Goal: Check status

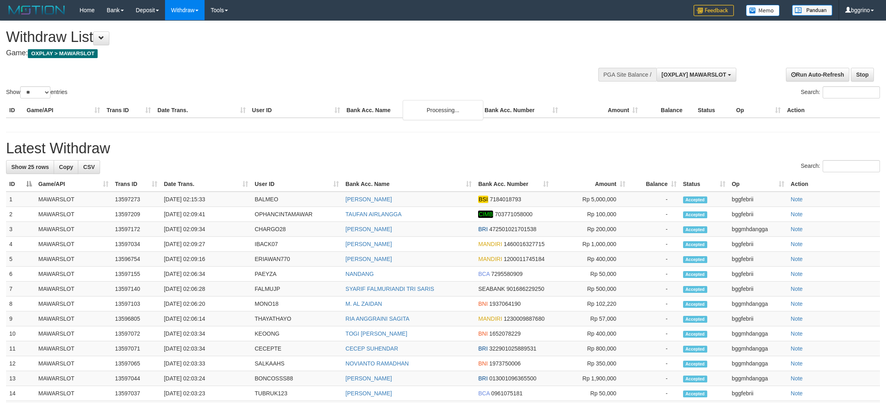
select select "**"
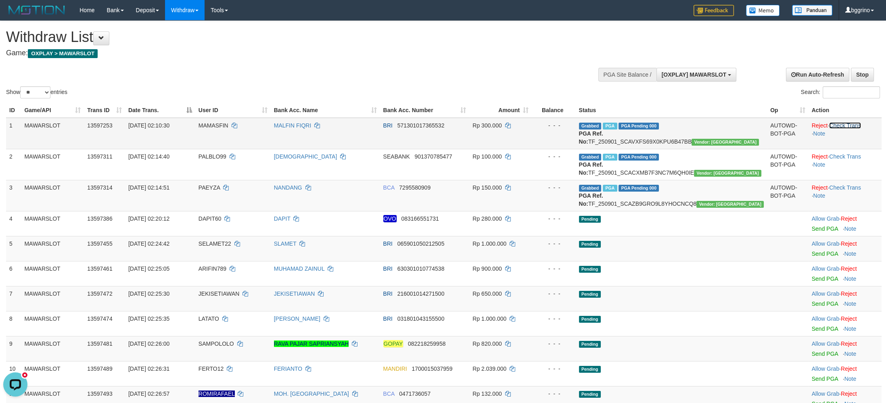
click at [852, 124] on link "Check Trans" at bounding box center [845, 125] width 32 height 6
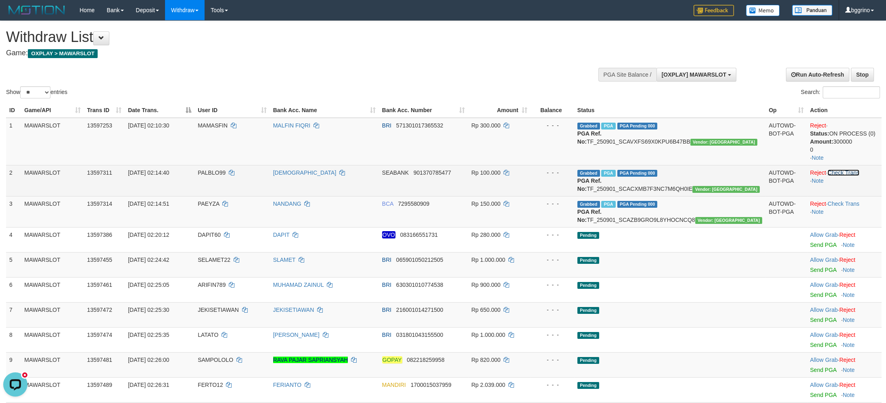
click at [844, 172] on link "Check Trans" at bounding box center [843, 172] width 32 height 6
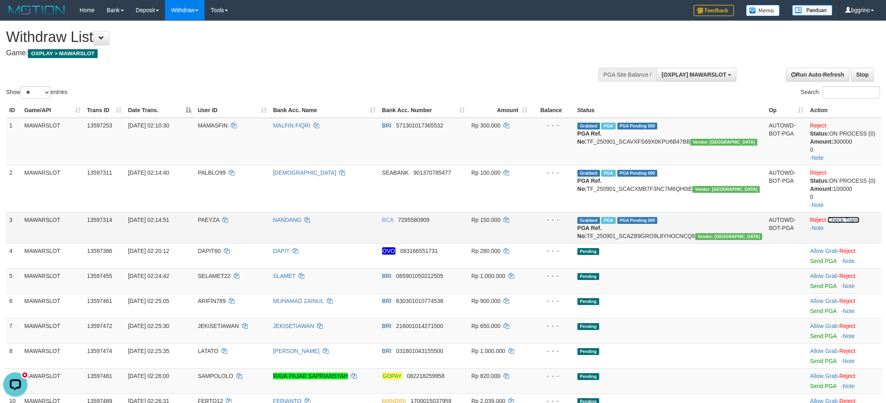
click at [843, 220] on link "Check Trans" at bounding box center [843, 220] width 32 height 6
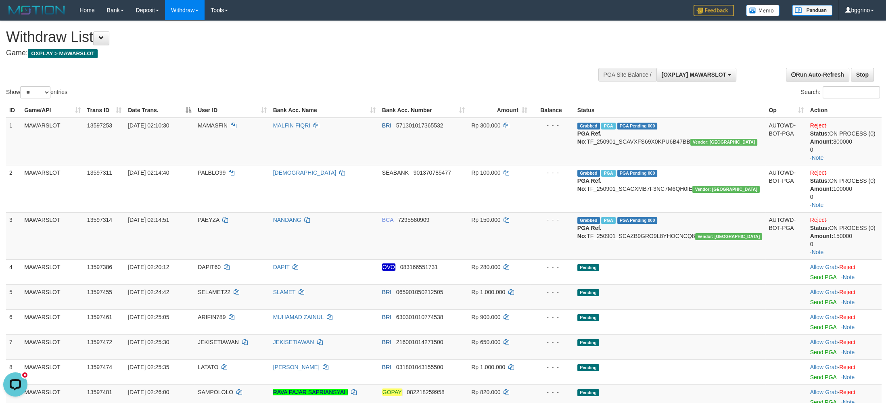
click at [503, 54] on h4 "Game: OXPLAY > MAWARSLOT" at bounding box center [294, 53] width 576 height 8
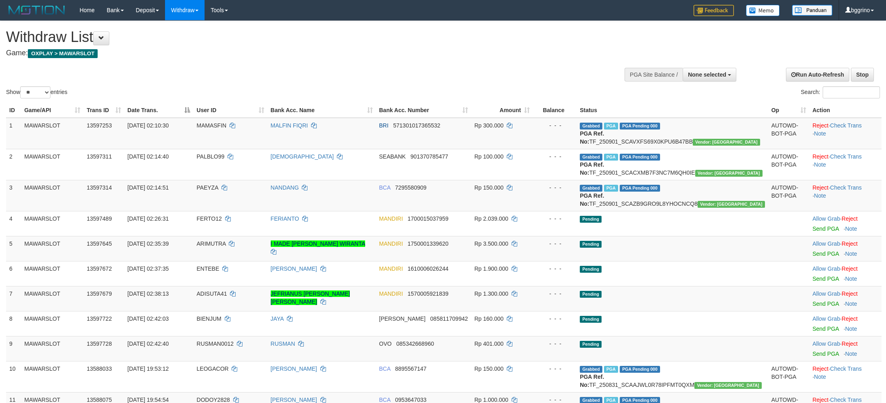
select select
select select "**"
click at [845, 125] on link "Check Trans" at bounding box center [846, 125] width 32 height 6
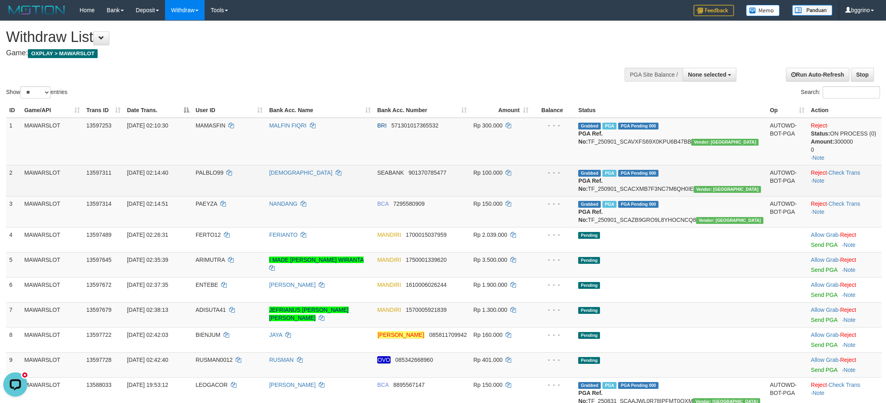
click at [846, 168] on td "Reject · Check Trans · Note" at bounding box center [845, 180] width 74 height 31
click at [846, 172] on link "Check Trans" at bounding box center [844, 172] width 32 height 6
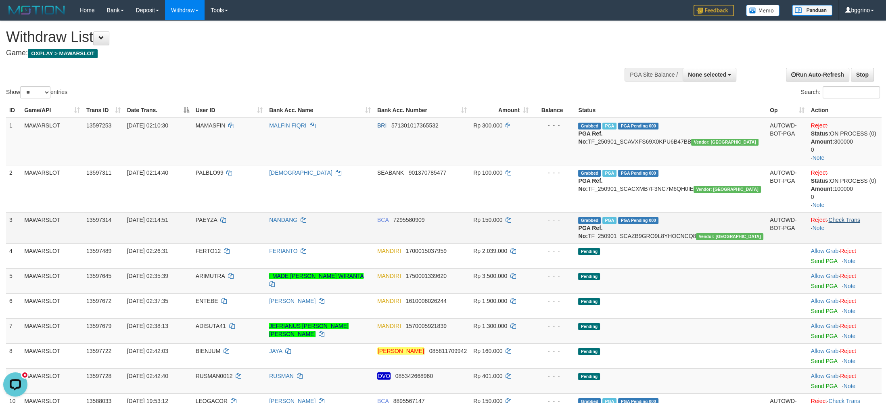
click at [846, 220] on td "Reject · Check Trans · Note" at bounding box center [845, 227] width 74 height 31
click at [846, 220] on link "Check Trans" at bounding box center [844, 220] width 32 height 6
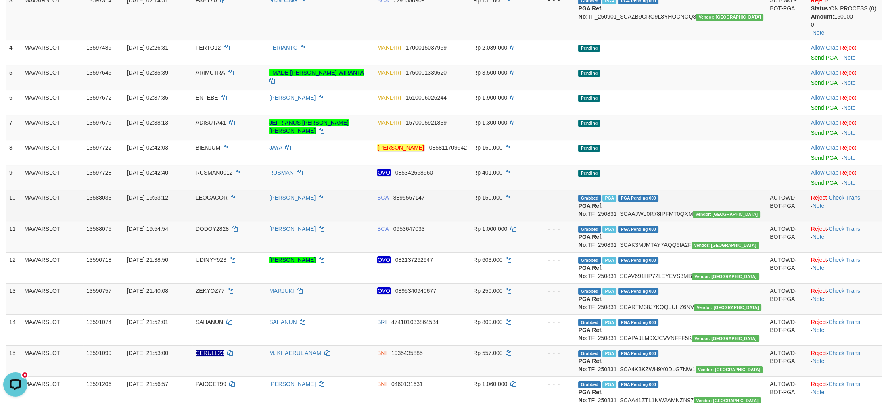
scroll to position [278, 0]
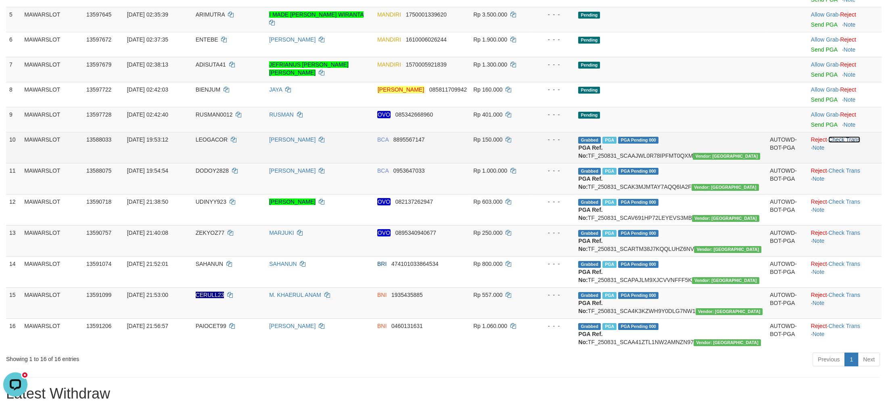
click at [846, 142] on link "Check Trans" at bounding box center [844, 139] width 32 height 6
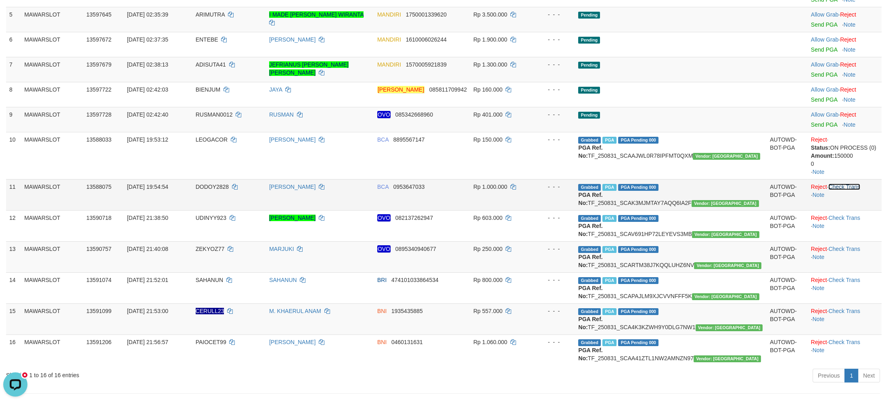
click at [842, 190] on link "Check Trans" at bounding box center [844, 187] width 32 height 6
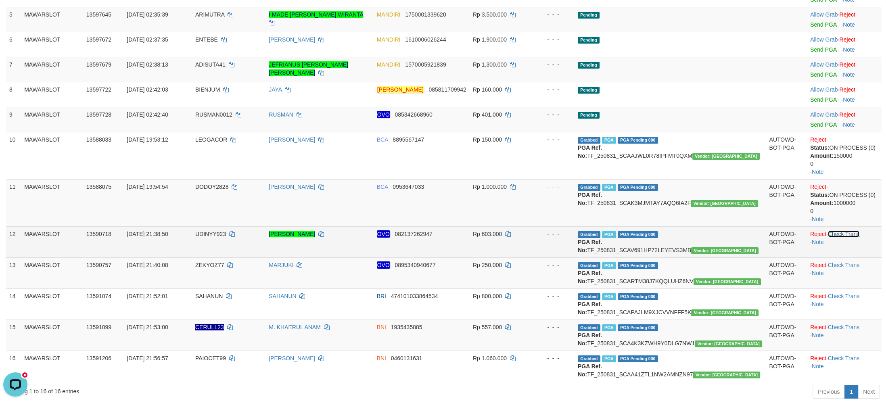
click at [849, 236] on link "Check Trans" at bounding box center [844, 234] width 32 height 6
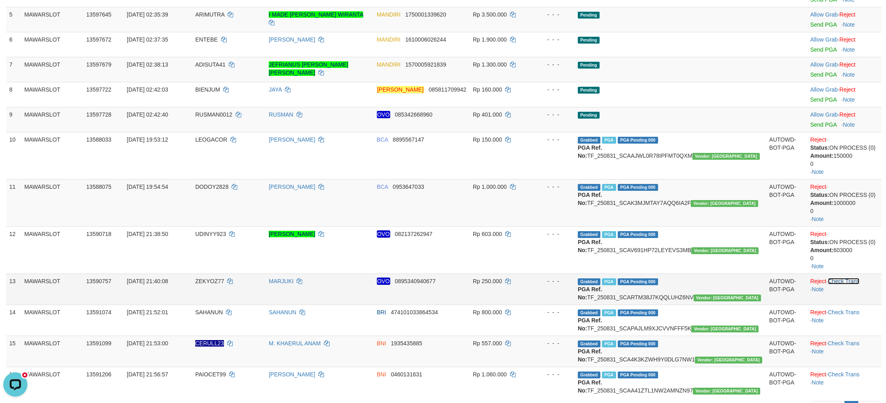
click at [844, 284] on link "Check Trans" at bounding box center [844, 281] width 32 height 6
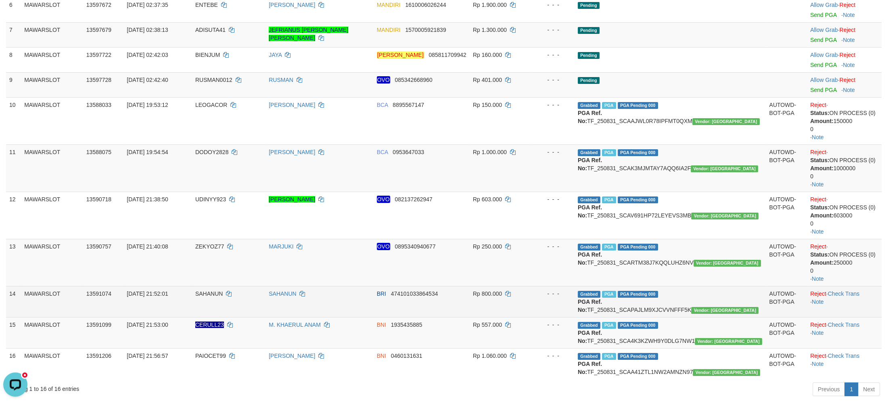
scroll to position [347, 0]
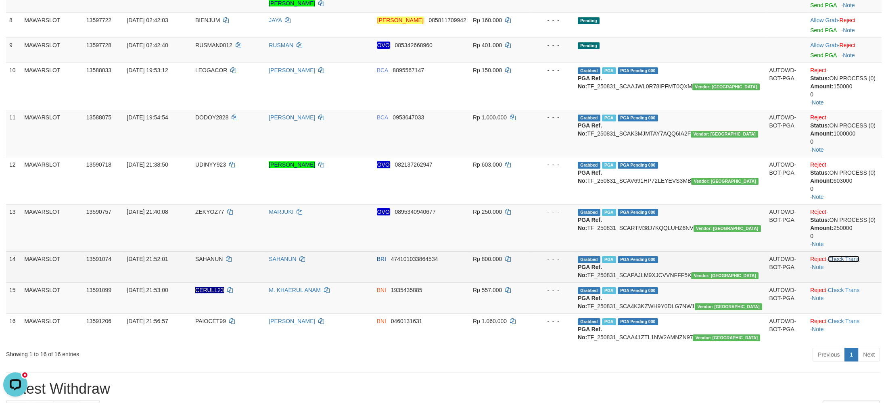
click at [845, 260] on link "Check Trans" at bounding box center [844, 259] width 32 height 6
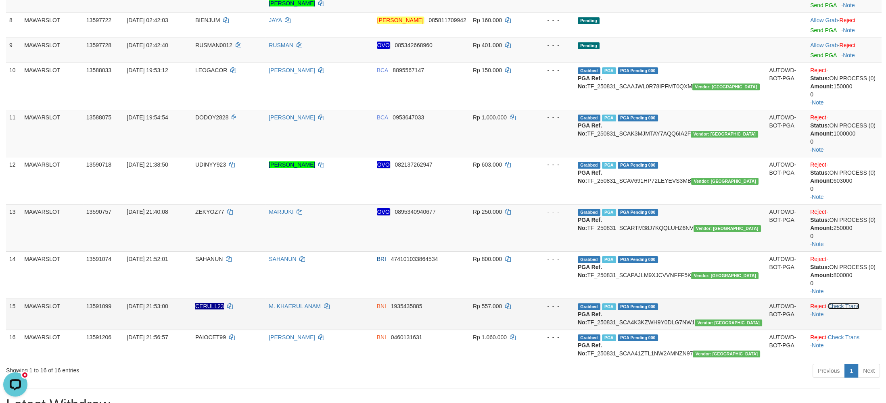
click at [842, 307] on link "Check Trans" at bounding box center [844, 306] width 32 height 6
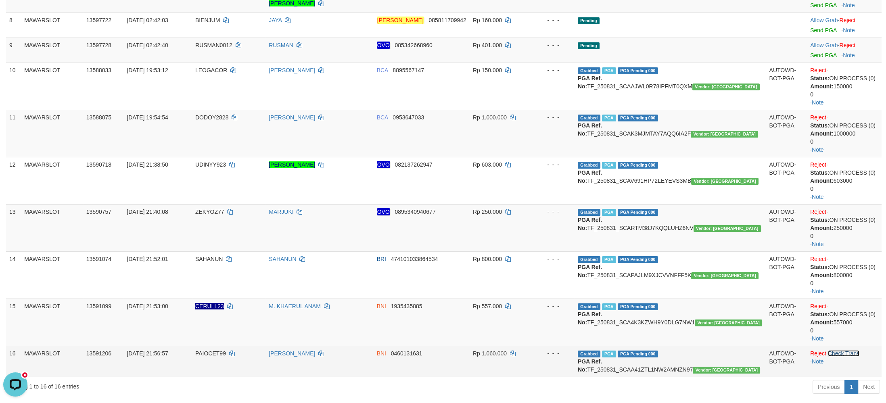
click at [850, 357] on link "Check Trans" at bounding box center [844, 353] width 32 height 6
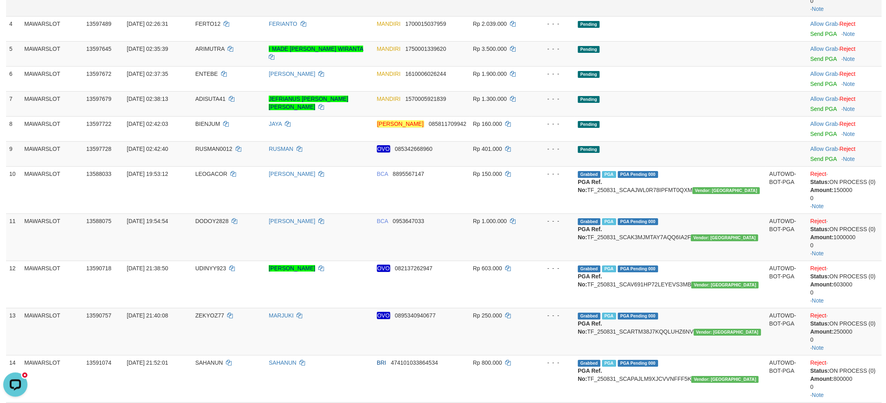
scroll to position [0, 0]
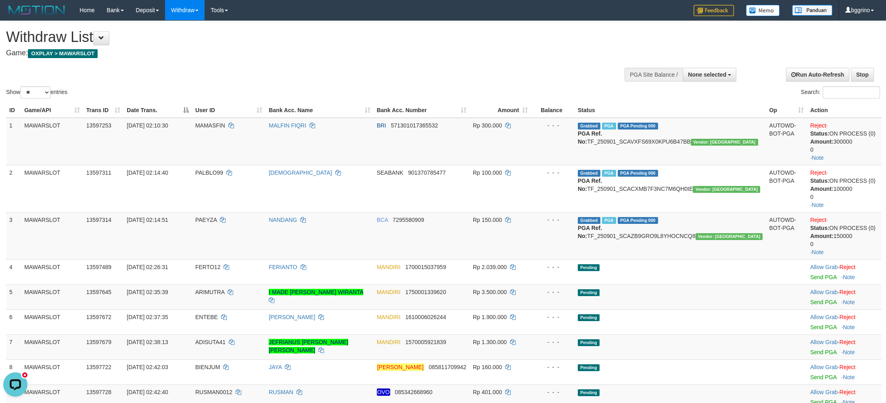
click at [464, 56] on h4 "Game: OXPLAY > MAWARSLOT" at bounding box center [294, 53] width 576 height 8
click at [481, 21] on nav "Toggle navigation Home Bank Account List Load By Website Group [OXPLAY] MAWARSL…" at bounding box center [443, 10] width 886 height 21
click at [538, 46] on div "Withdraw List Game: OXPLAY > MAWARSLOT" at bounding box center [294, 43] width 576 height 28
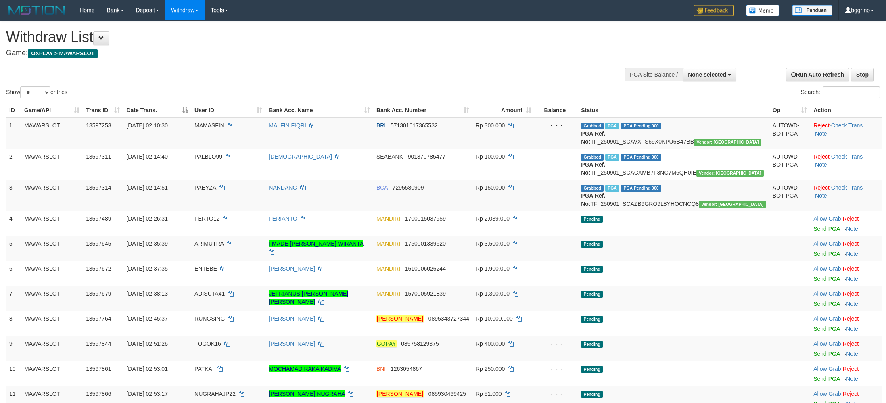
select select
select select "**"
click at [505, 75] on div "Show ** ** ** *** entries Search:" at bounding box center [443, 60] width 886 height 79
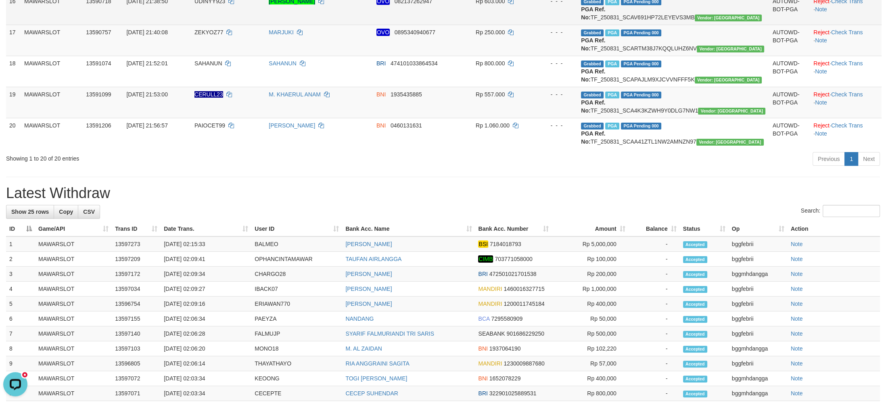
click at [373, 25] on td "[PERSON_NAME]" at bounding box center [319, 9] width 108 height 31
